Goal: Task Accomplishment & Management: Manage account settings

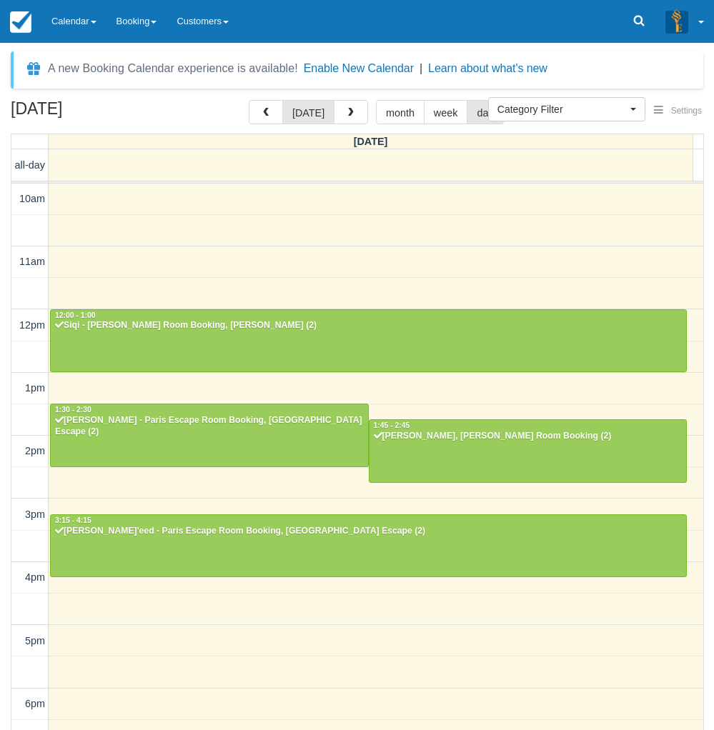
select select
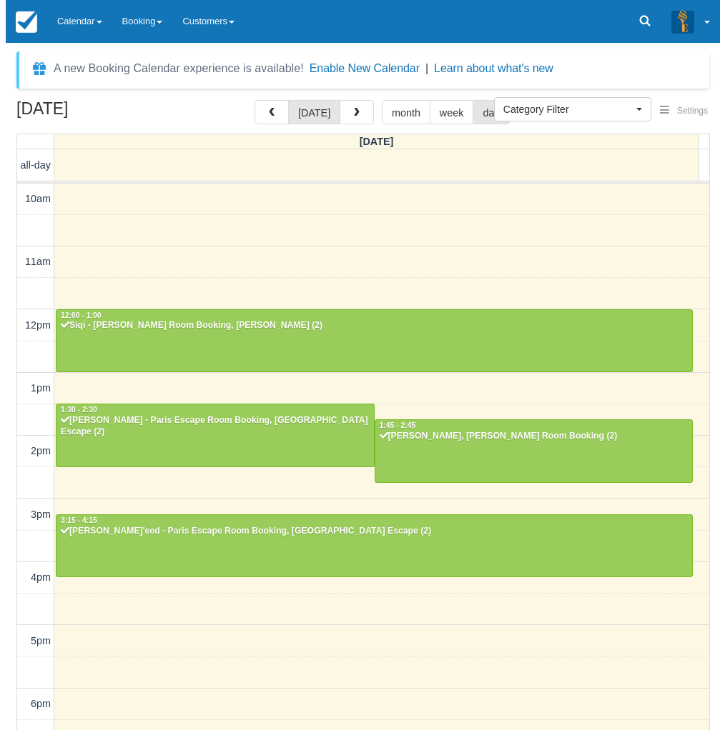
scroll to position [201, 0]
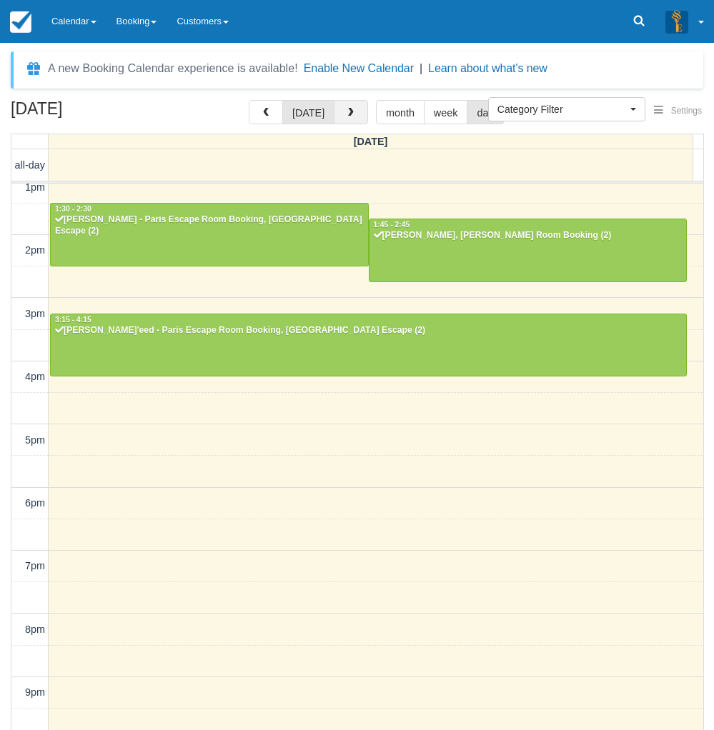
click at [347, 118] on span "button" at bounding box center [351, 113] width 10 height 10
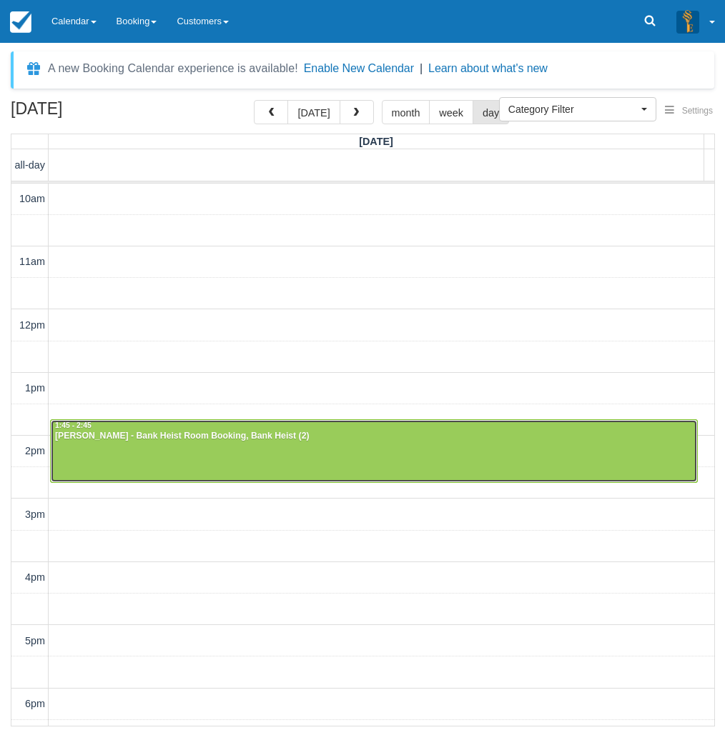
click at [71, 452] on div at bounding box center [374, 450] width 646 height 61
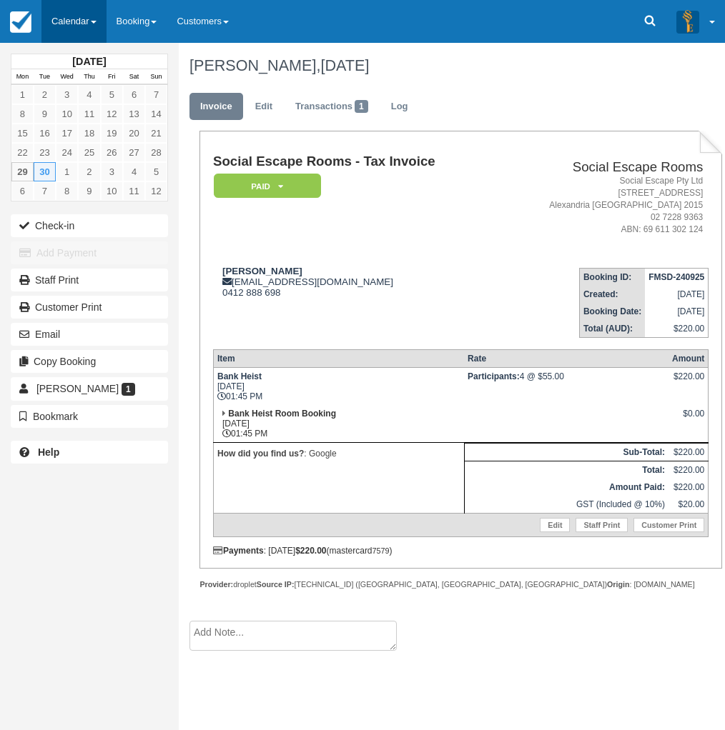
click at [74, 24] on link "Calendar" at bounding box center [73, 21] width 65 height 43
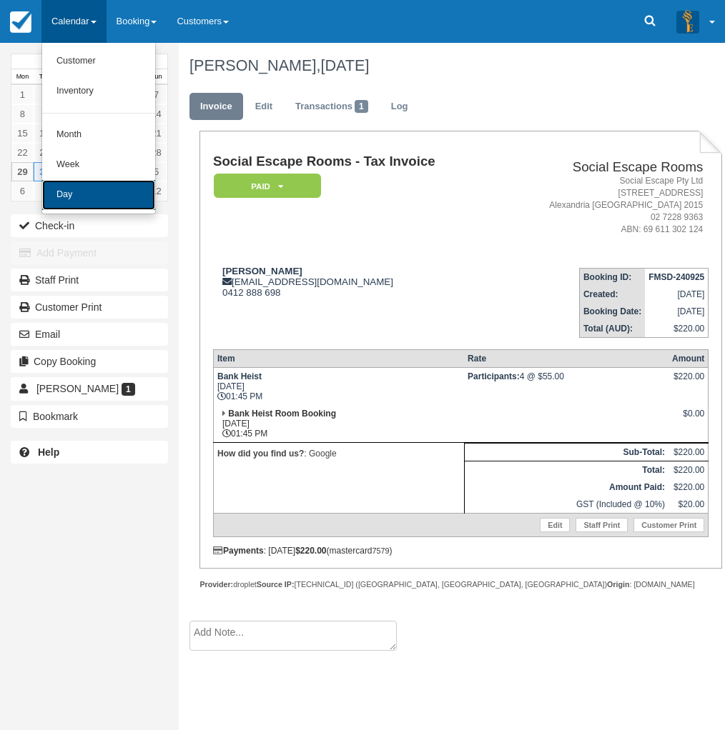
click at [92, 199] on link "Day" at bounding box center [98, 195] width 113 height 30
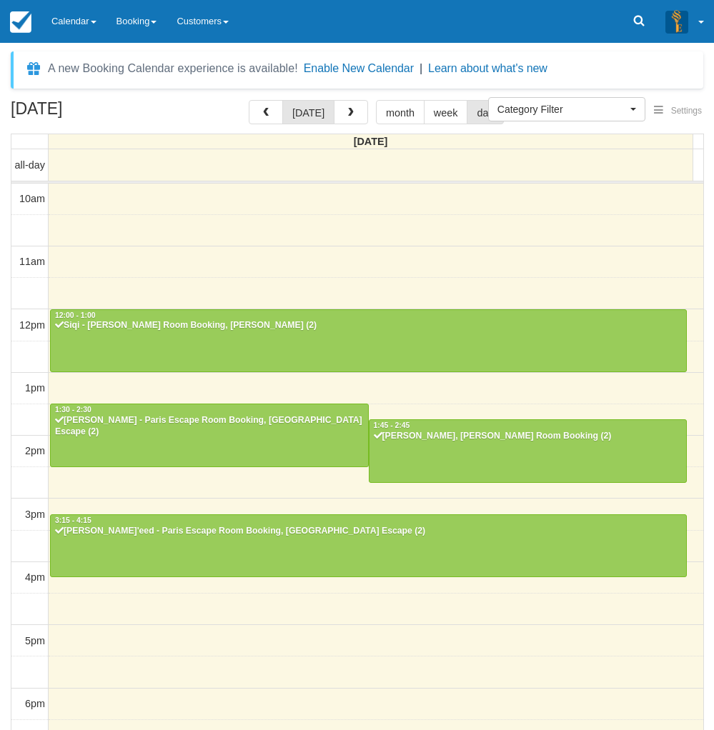
select select
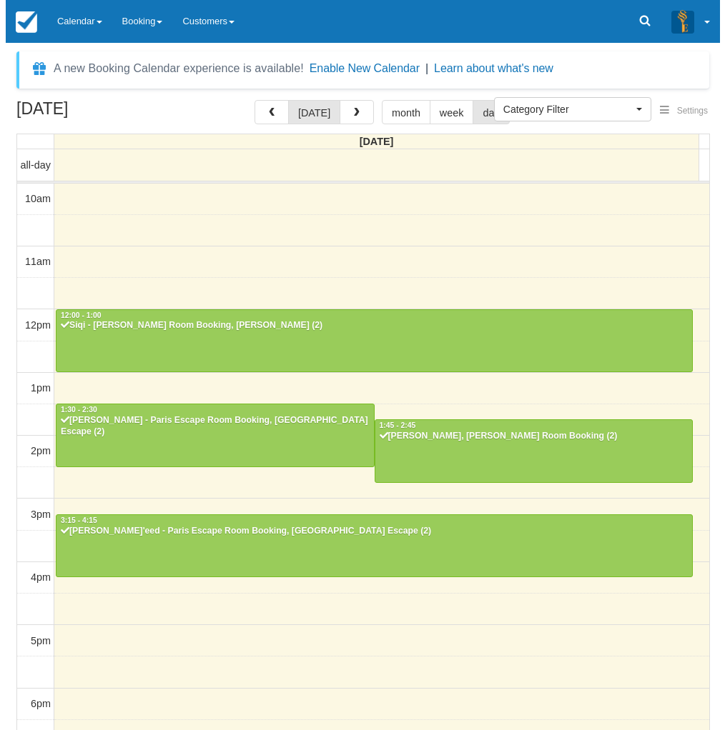
scroll to position [201, 0]
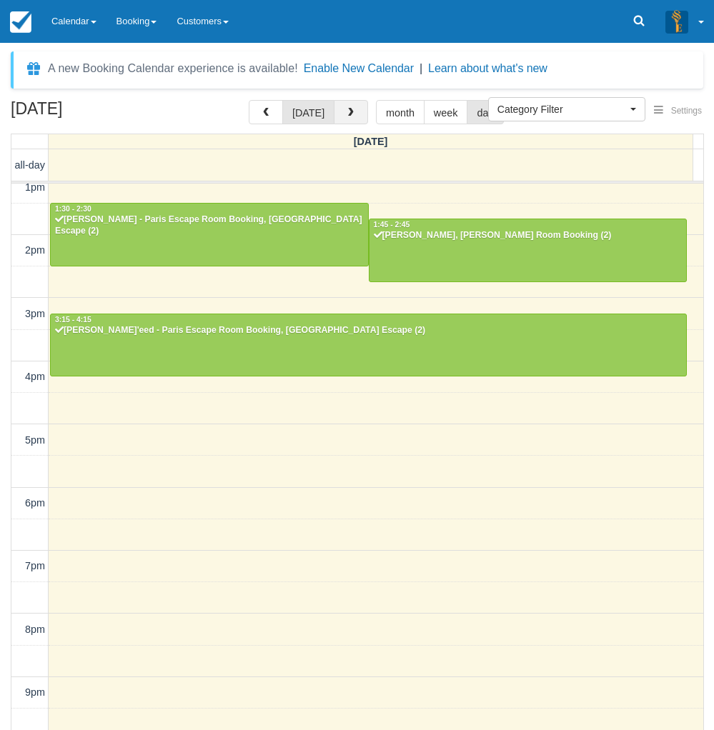
click at [345, 107] on button "button" at bounding box center [351, 112] width 34 height 24
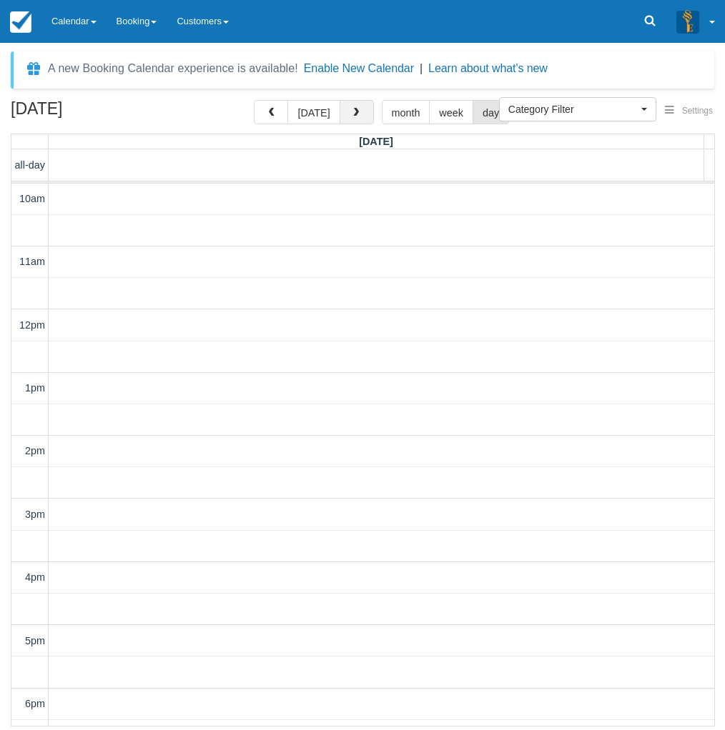
scroll to position [247, 0]
click at [345, 107] on button "button" at bounding box center [356, 112] width 34 height 24
click at [351, 108] on span "button" at bounding box center [356, 113] width 10 height 10
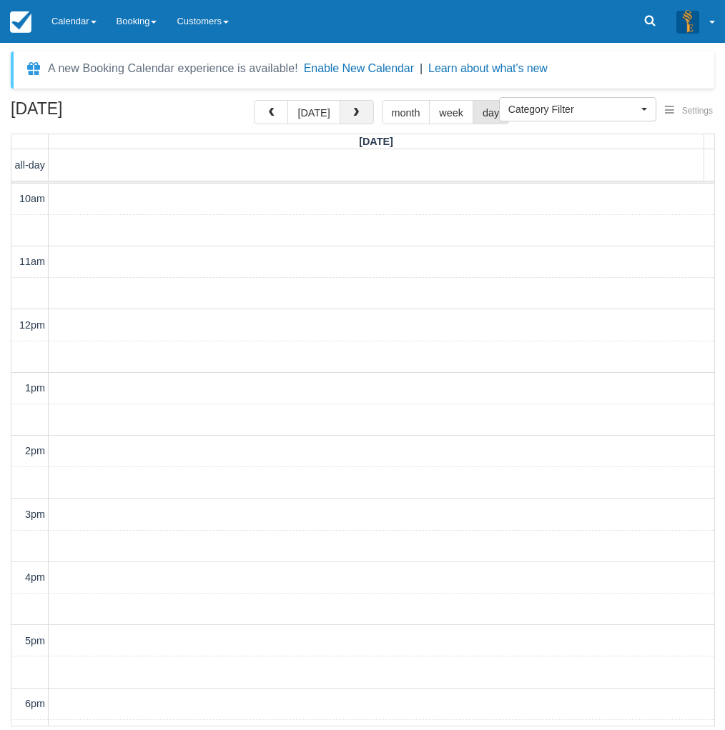
scroll to position [247, 0]
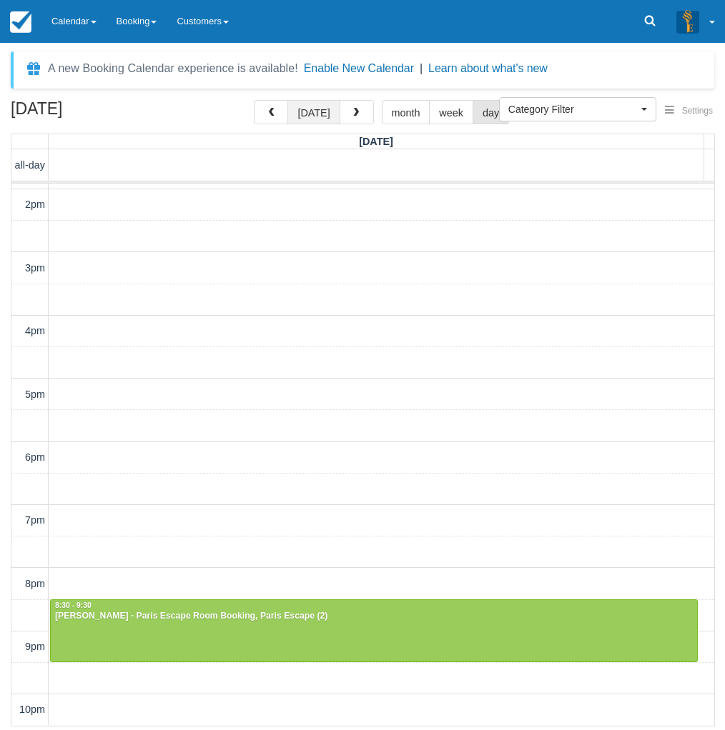
click at [308, 111] on button "[DATE]" at bounding box center [313, 112] width 52 height 24
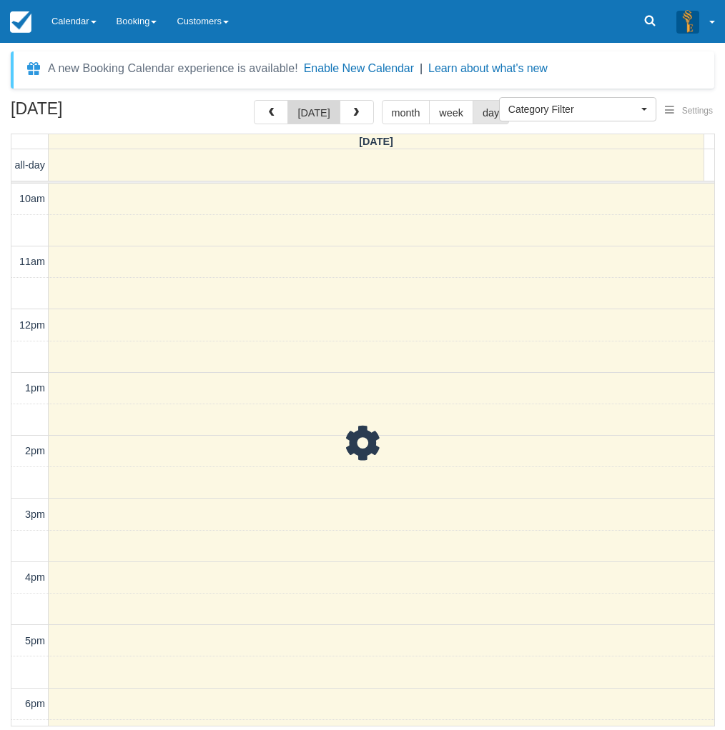
scroll to position [247, 0]
